Goal: Information Seeking & Learning: Learn about a topic

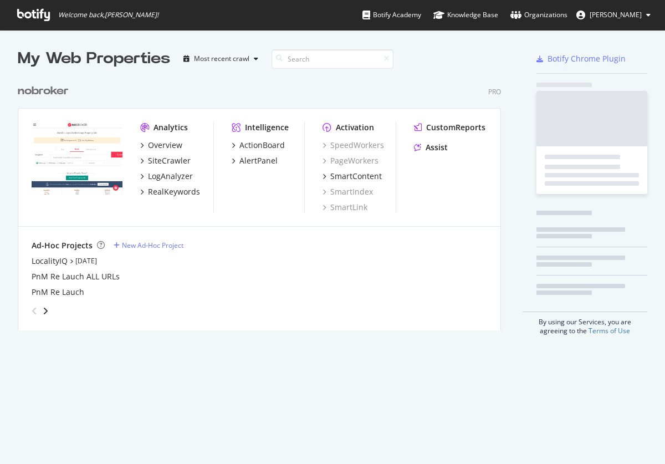
scroll to position [260, 492]
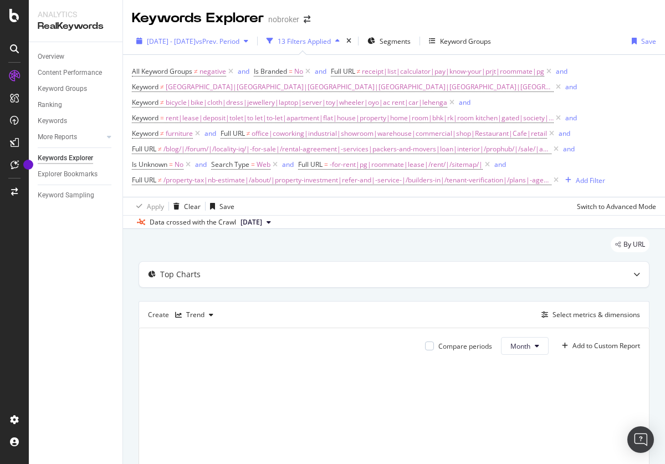
click at [196, 41] on span "[DATE] - [DATE]" at bounding box center [171, 41] width 49 height 9
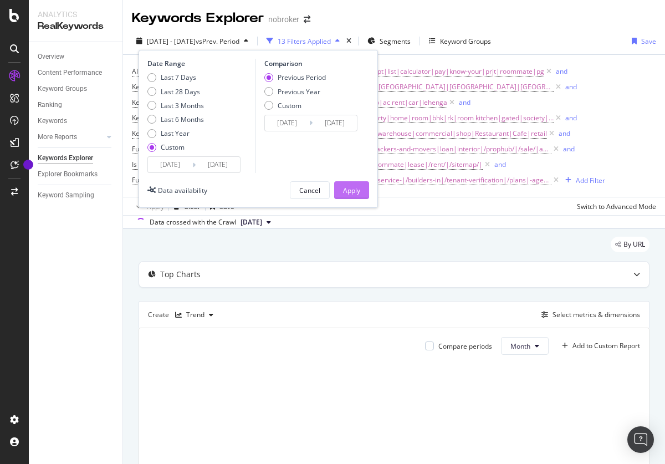
click at [176, 105] on div "Last 3 Months" at bounding box center [182, 105] width 43 height 9
click at [351, 190] on div "Apply" at bounding box center [351, 190] width 17 height 9
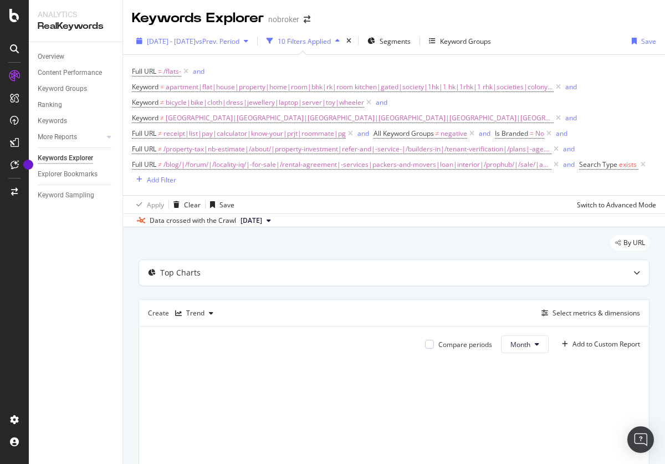
click at [196, 41] on span "2025 Apr. 28th - Jul. 27th" at bounding box center [171, 41] width 49 height 9
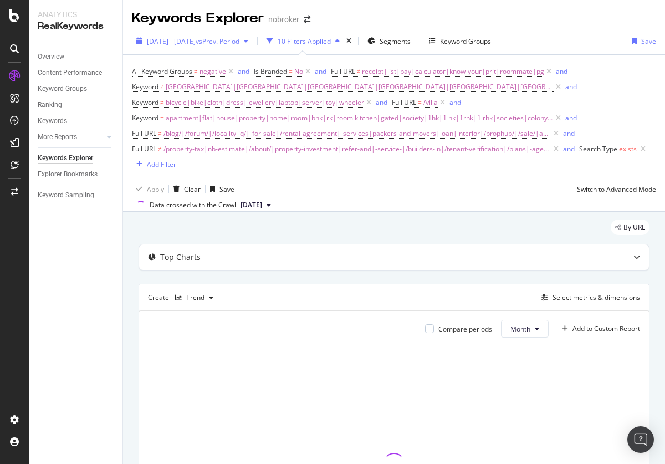
click at [196, 41] on span "2025 Apr. 28th - Jul. 27th" at bounding box center [171, 41] width 49 height 9
click at [196, 41] on span "[DATE] - [DATE]" at bounding box center [171, 41] width 49 height 9
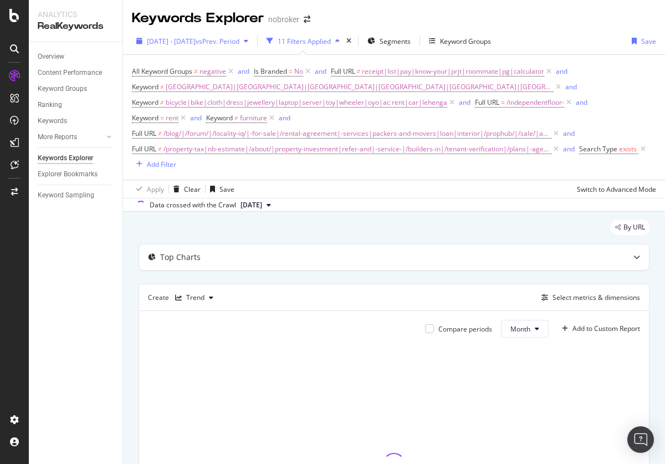
click at [196, 41] on span "[DATE] - [DATE]" at bounding box center [171, 41] width 49 height 9
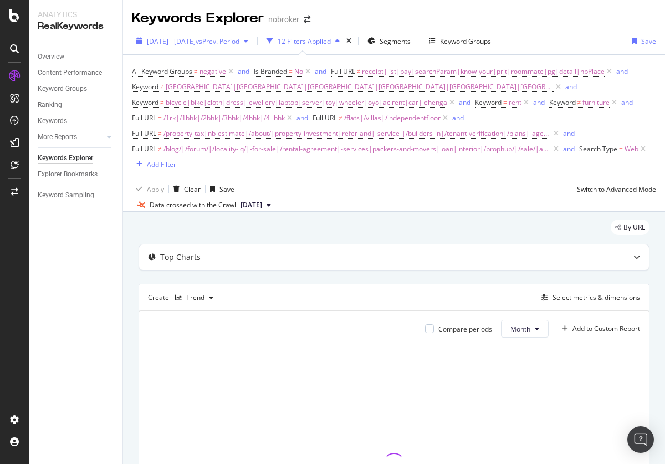
click at [196, 41] on span "[DATE] - [DATE]" at bounding box center [171, 41] width 49 height 9
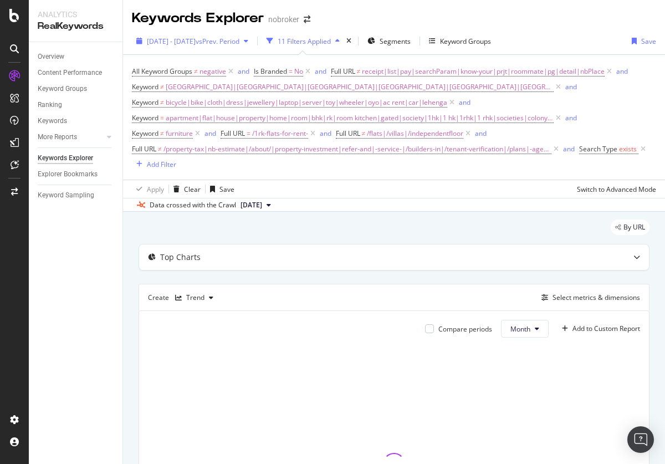
click at [196, 41] on span "[DATE] - [DATE]" at bounding box center [171, 41] width 49 height 9
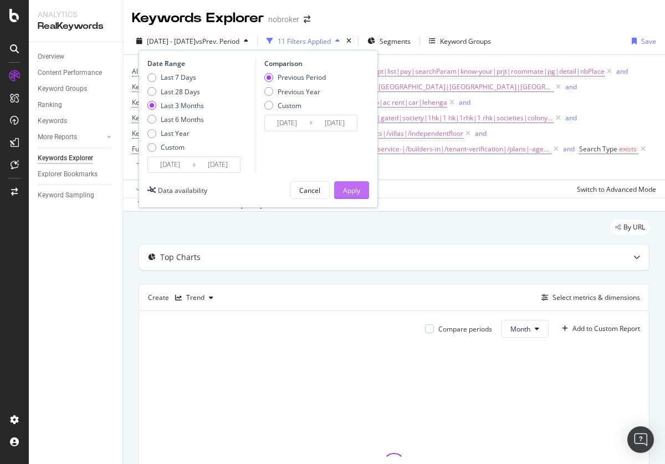
click at [351, 190] on div "Apply" at bounding box center [351, 190] width 17 height 9
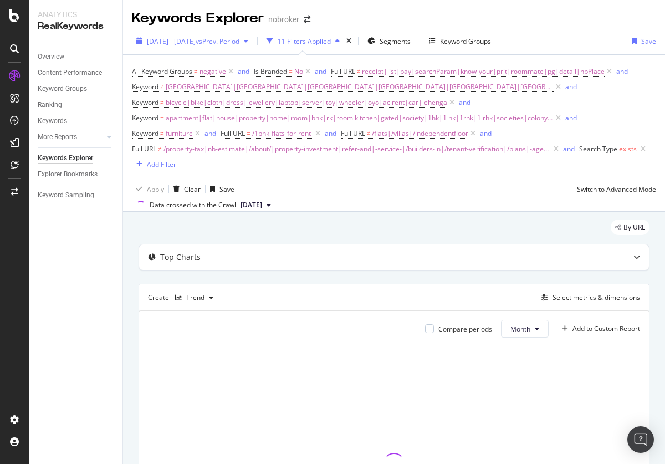
click at [196, 41] on span "[DATE] - [DATE]" at bounding box center [171, 41] width 49 height 9
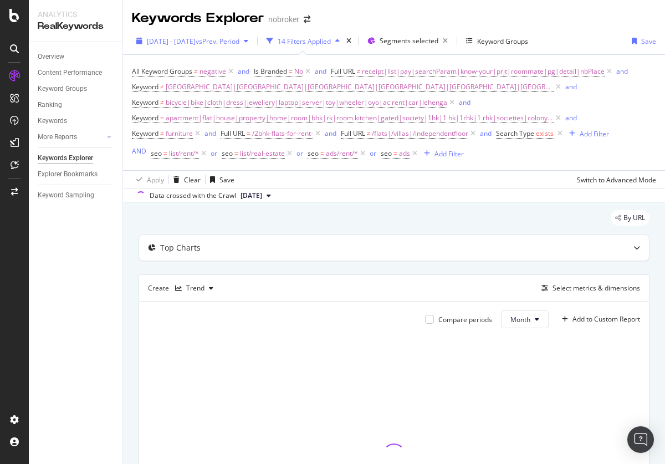
click at [196, 41] on span "[DATE] - [DATE]" at bounding box center [171, 41] width 49 height 9
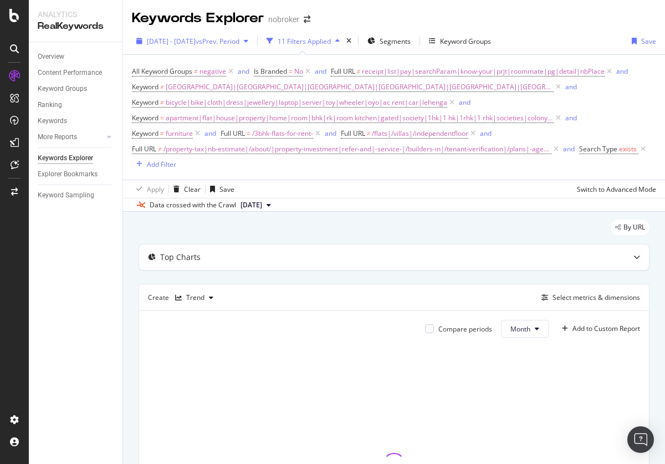
click at [196, 41] on span "[DATE] - [DATE]" at bounding box center [171, 41] width 49 height 9
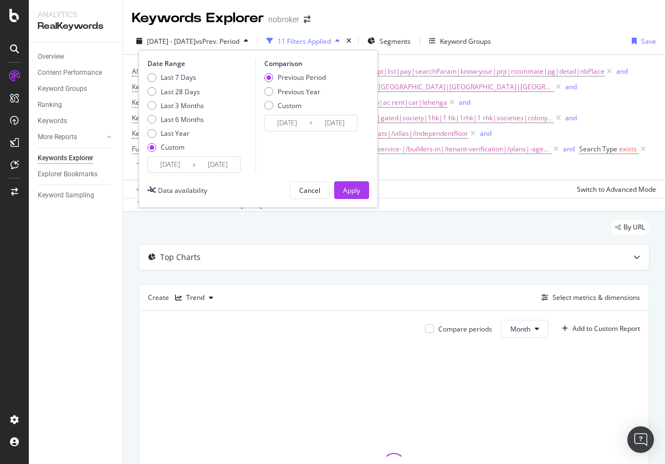
click at [176, 105] on div "Last 3 Months" at bounding box center [182, 105] width 43 height 9
type input "[DATE]"
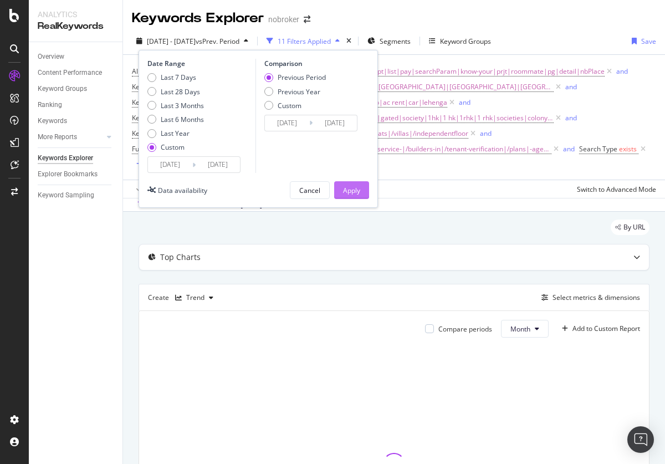
click at [351, 190] on div "Apply" at bounding box center [351, 190] width 17 height 9
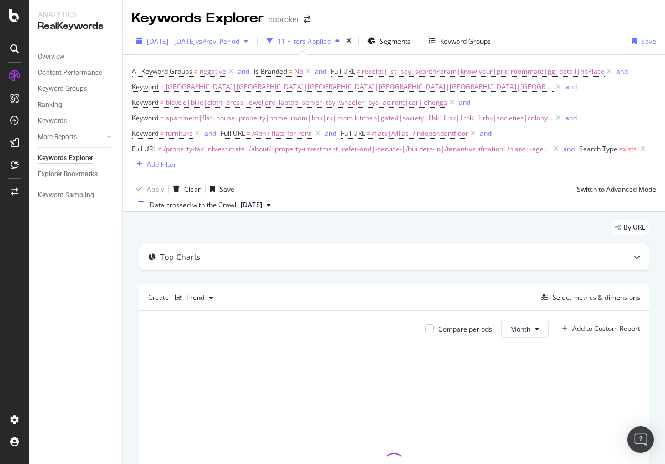
click at [196, 41] on span "[DATE] - [DATE]" at bounding box center [171, 41] width 49 height 9
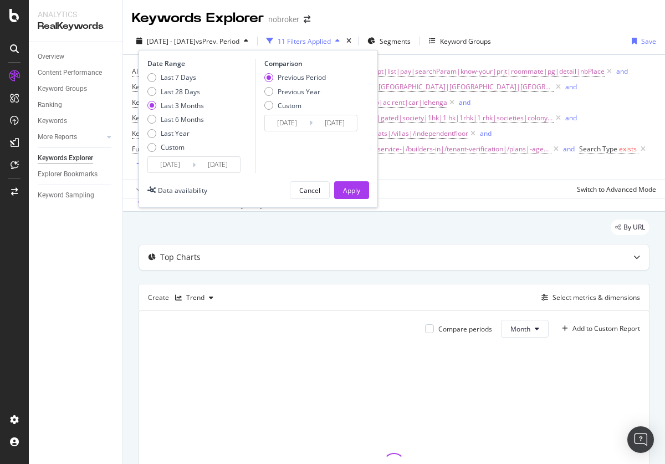
click at [351, 190] on div "Apply" at bounding box center [351, 190] width 17 height 9
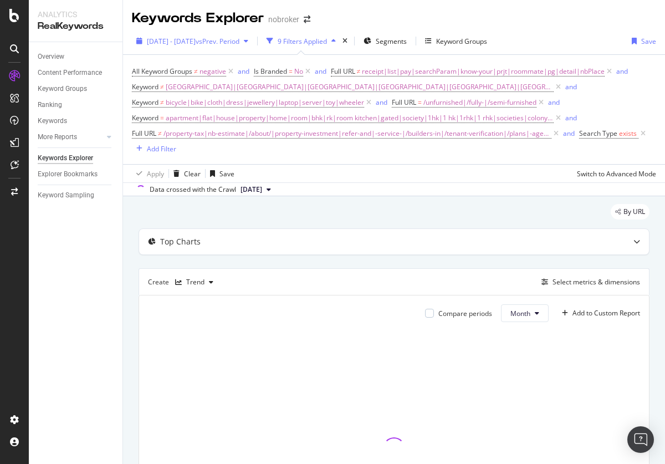
click at [196, 41] on span "2025 Apr. 28th - Jul. 27th" at bounding box center [171, 41] width 49 height 9
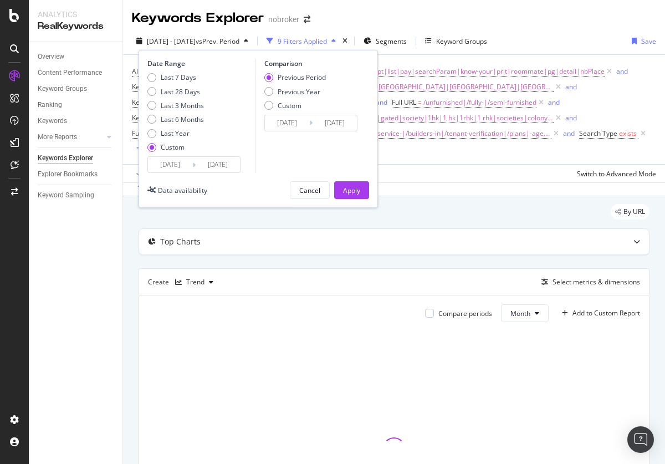
click at [176, 105] on div "Last 3 Months" at bounding box center [182, 105] width 43 height 9
type input "2025/05/25"
type input "2025/08/24"
type input "2025/02/22"
type input "2025/05/24"
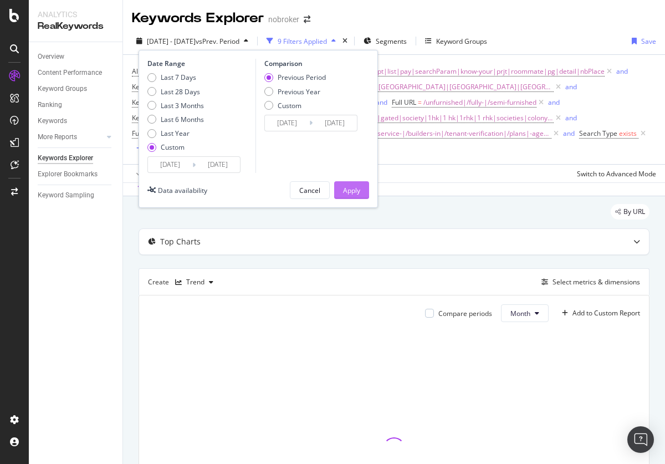
click at [351, 190] on div "Apply" at bounding box center [351, 190] width 17 height 9
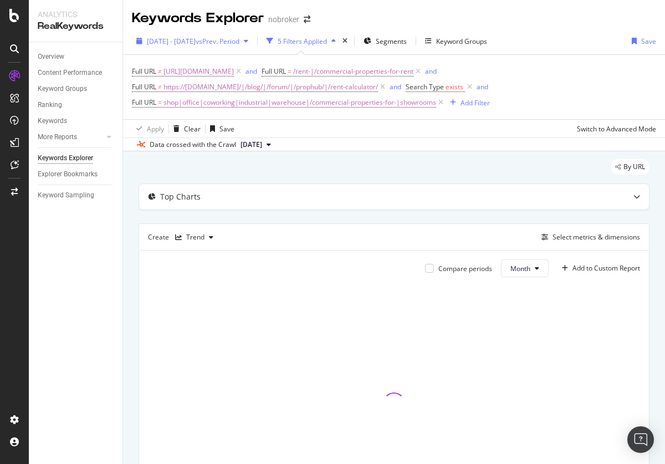
click at [196, 41] on span "[DATE] - [DATE]" at bounding box center [171, 41] width 49 height 9
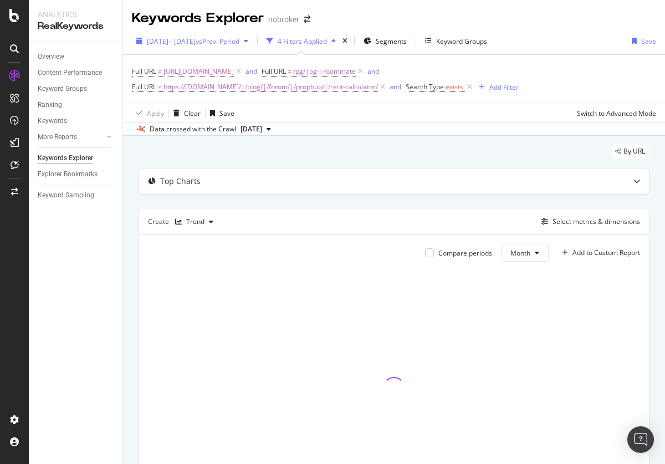
click at [196, 41] on span "[DATE] - [DATE]" at bounding box center [171, 41] width 49 height 9
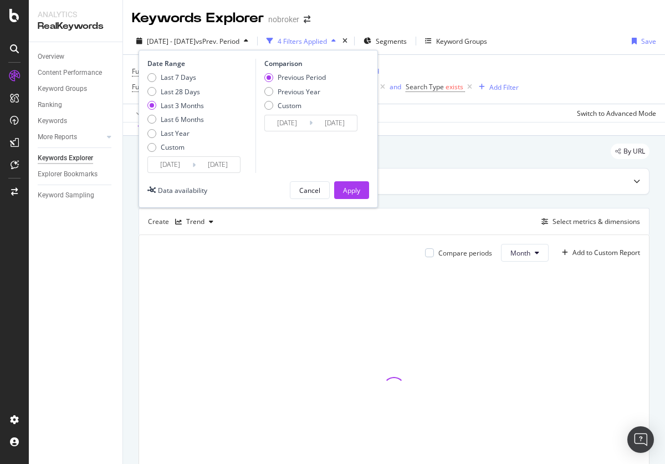
click at [351, 190] on div "Apply" at bounding box center [351, 190] width 17 height 9
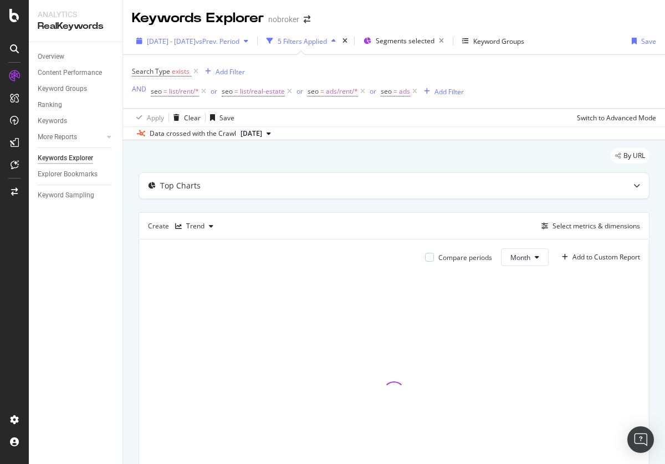
click at [196, 41] on span "2025 Apr. 28th - Jul. 27th" at bounding box center [171, 41] width 49 height 9
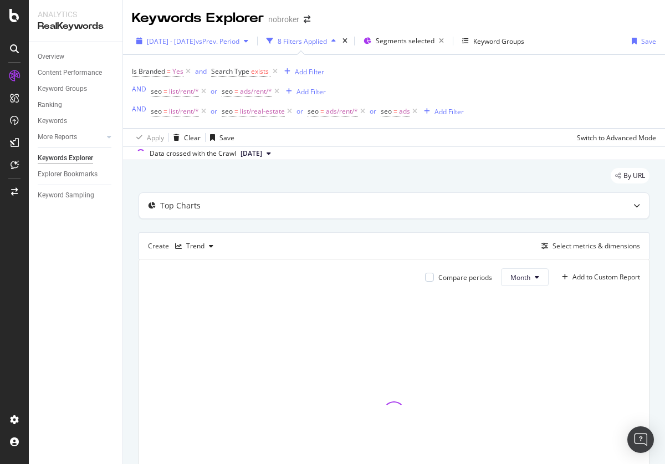
click at [196, 41] on span "[DATE] - [DATE]" at bounding box center [171, 41] width 49 height 9
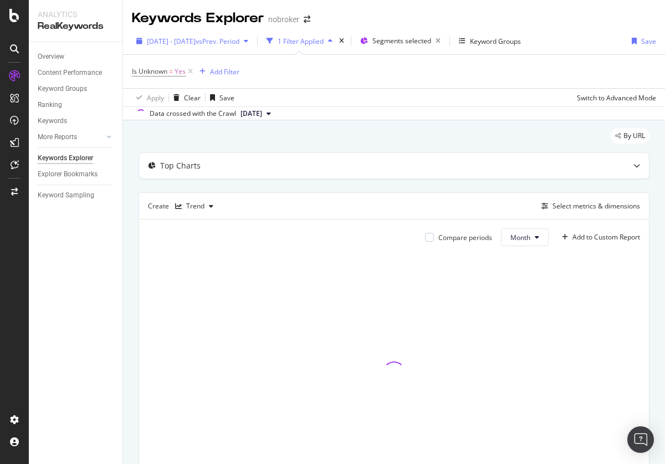
click at [196, 41] on span "[DATE] - [DATE]" at bounding box center [171, 41] width 49 height 9
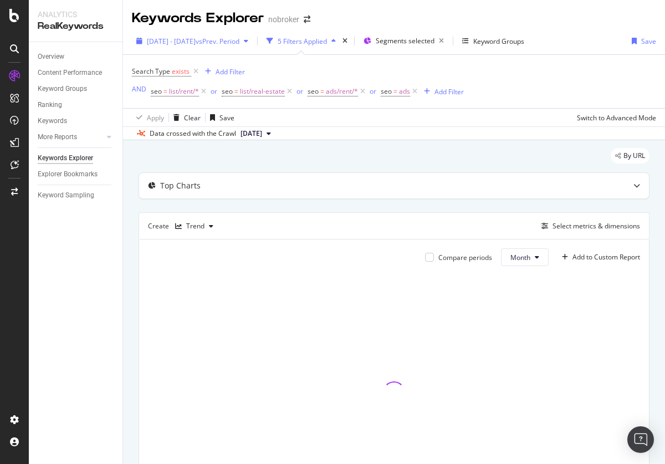
click at [196, 41] on span "[DATE] - [DATE]" at bounding box center [171, 41] width 49 height 9
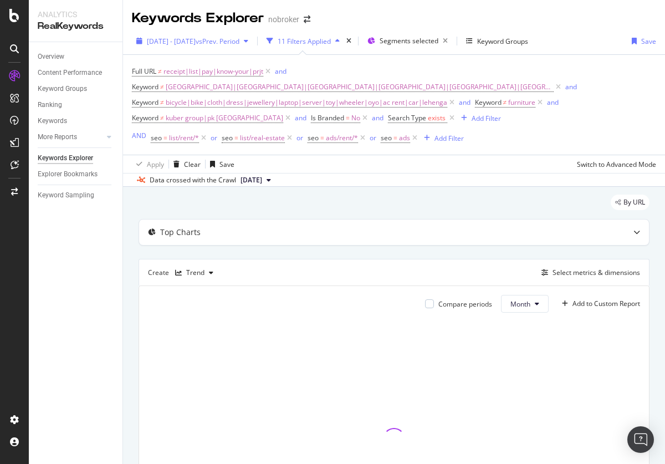
click at [196, 41] on span "[DATE] - [DATE]" at bounding box center [171, 41] width 49 height 9
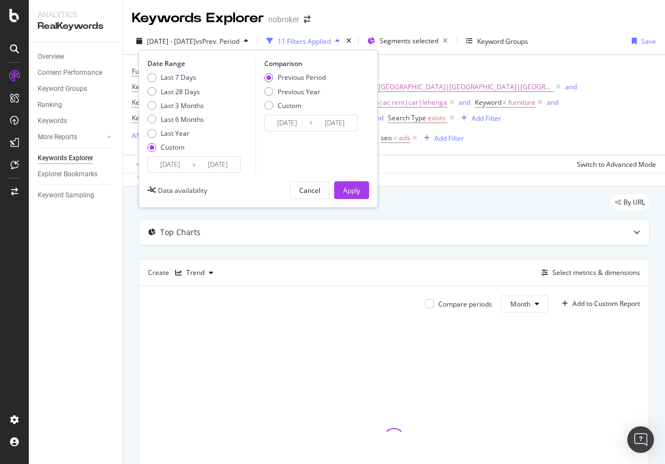
click at [176, 105] on div "Last 3 Months" at bounding box center [182, 105] width 43 height 9
type input "2025/05/25"
type input "2025/08/24"
type input "2025/02/22"
type input "2025/05/24"
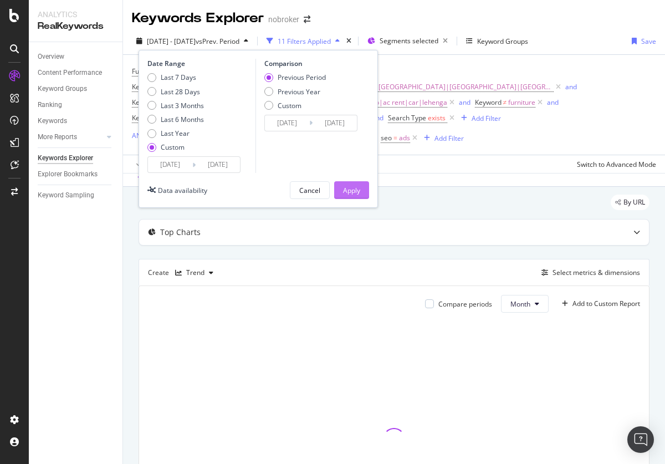
click at [351, 190] on div "Apply" at bounding box center [351, 190] width 17 height 9
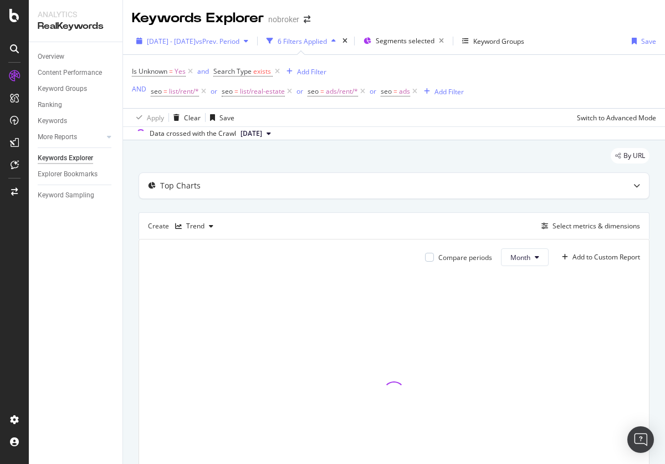
click at [196, 41] on span "[DATE] - [DATE]" at bounding box center [171, 41] width 49 height 9
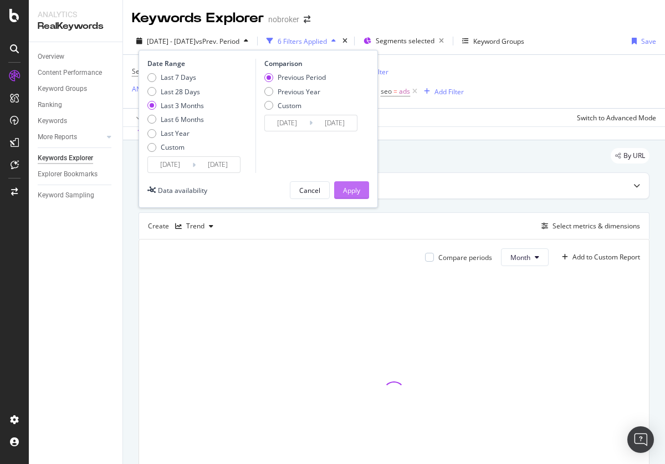
click at [351, 190] on div "Apply" at bounding box center [351, 190] width 17 height 9
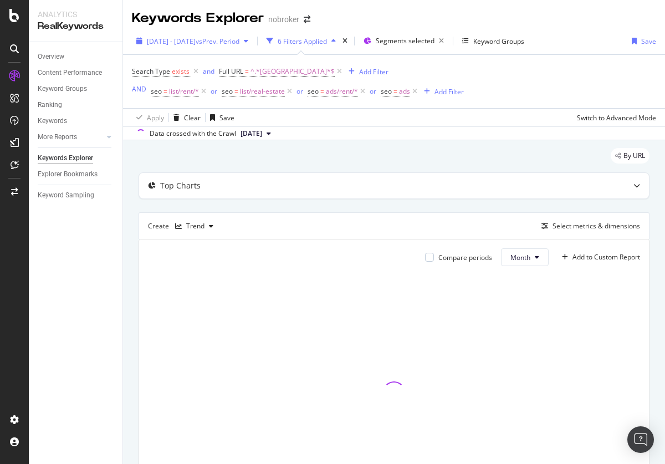
click at [196, 41] on span "[DATE] - [DATE]" at bounding box center [171, 41] width 49 height 9
